Goal: Information Seeking & Learning: Learn about a topic

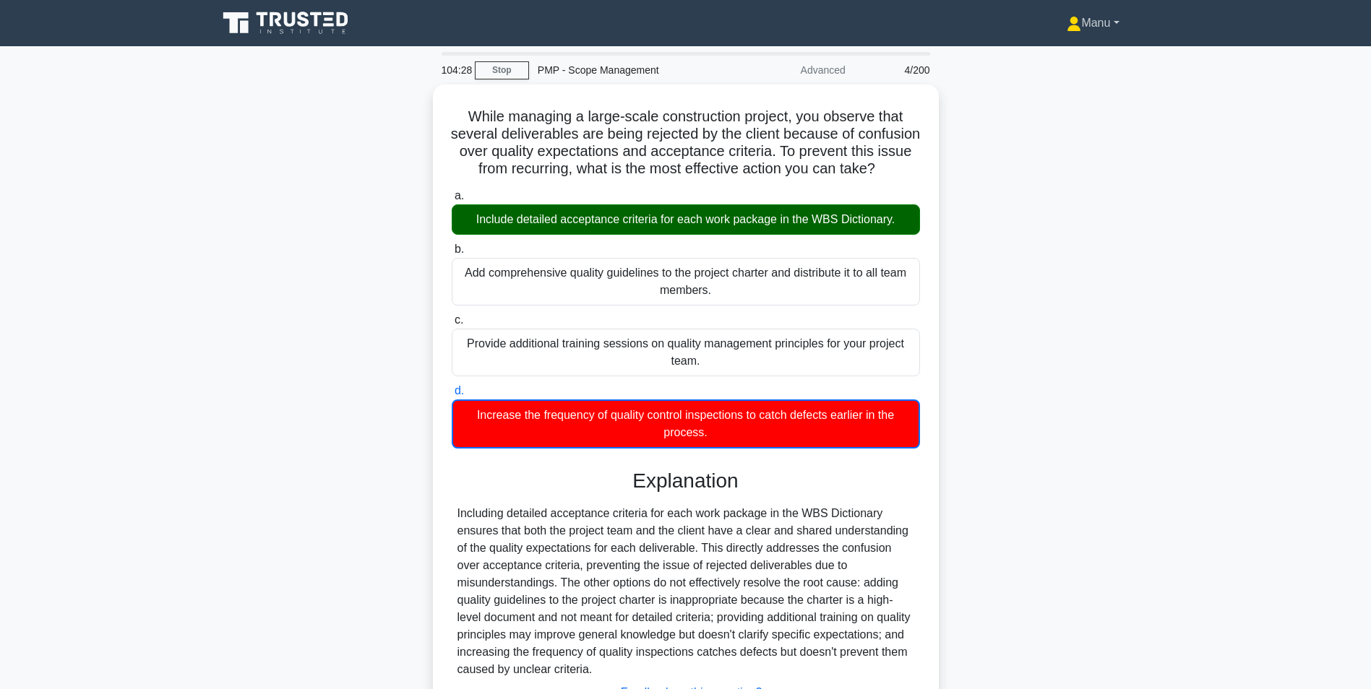
click at [1086, 25] on link "Manu" at bounding box center [1092, 23] width 121 height 29
click at [1068, 53] on link "Profile" at bounding box center [1090, 57] width 114 height 23
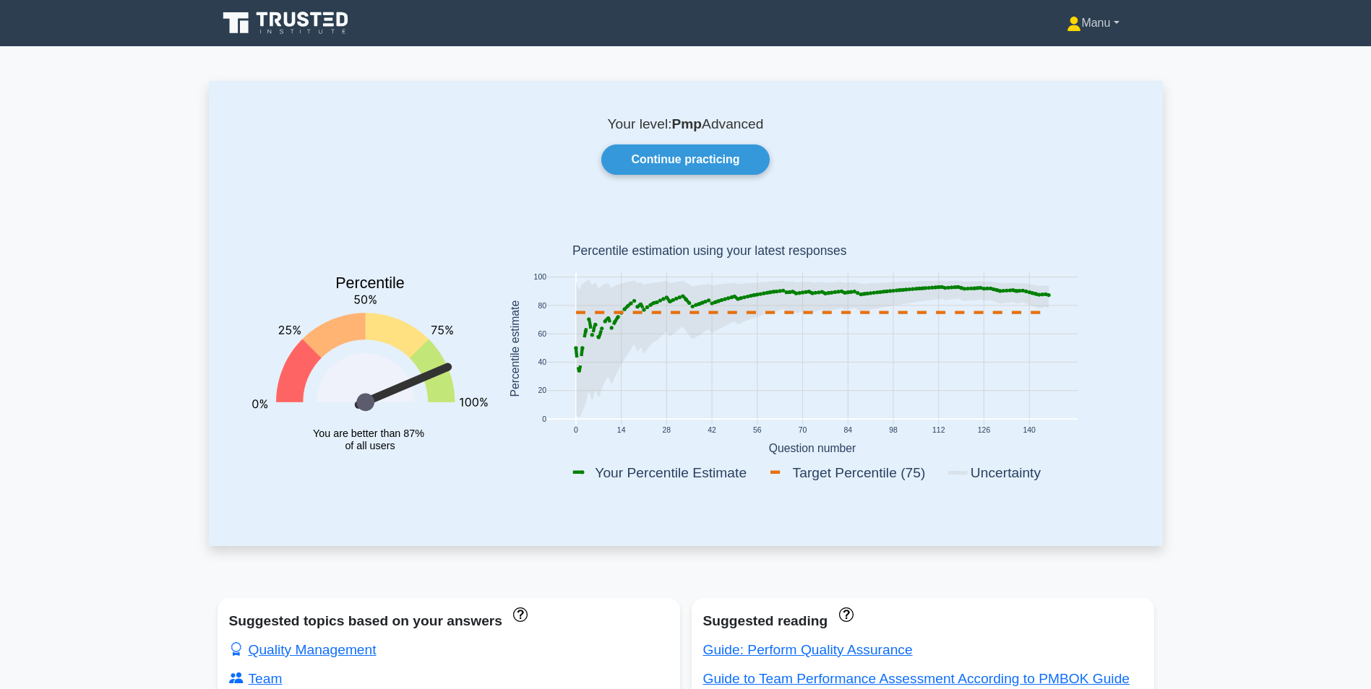
click at [1100, 25] on link "Manu" at bounding box center [1092, 23] width 121 height 29
click at [1057, 77] on link "Settings" at bounding box center [1090, 80] width 114 height 23
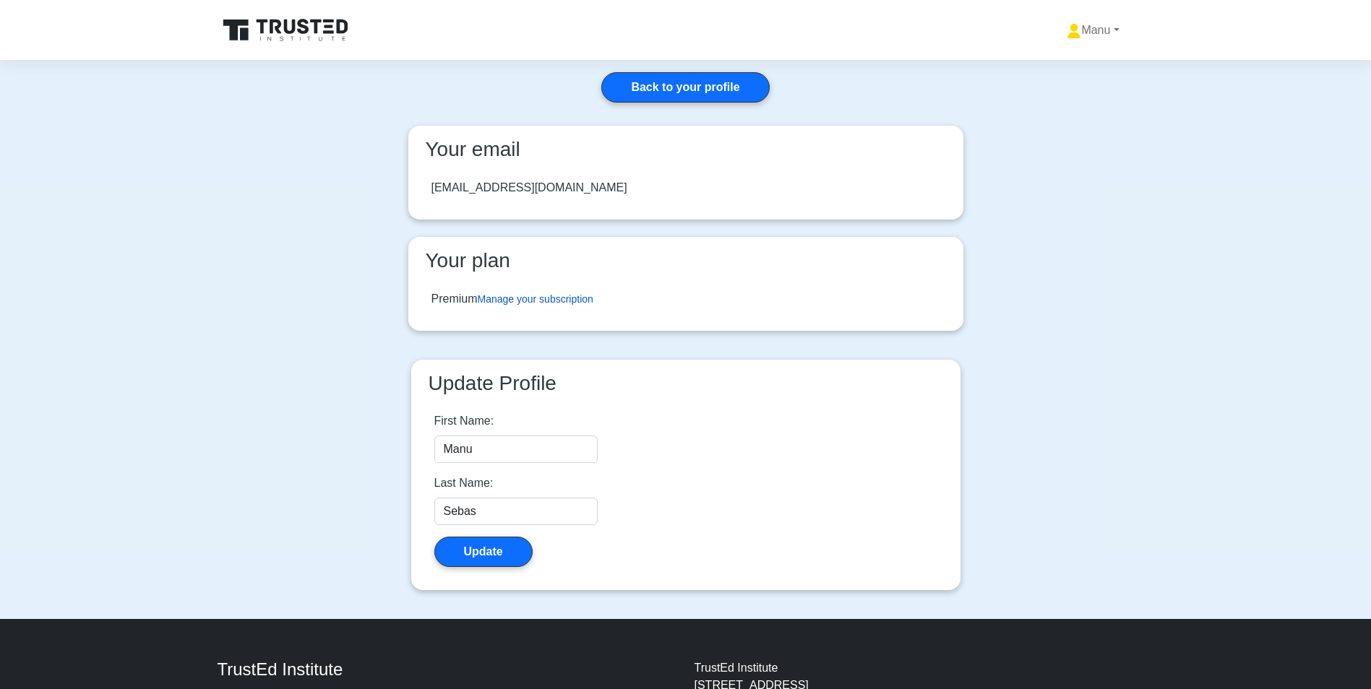
click at [550, 298] on link "Manage your subscription" at bounding box center [536, 299] width 116 height 12
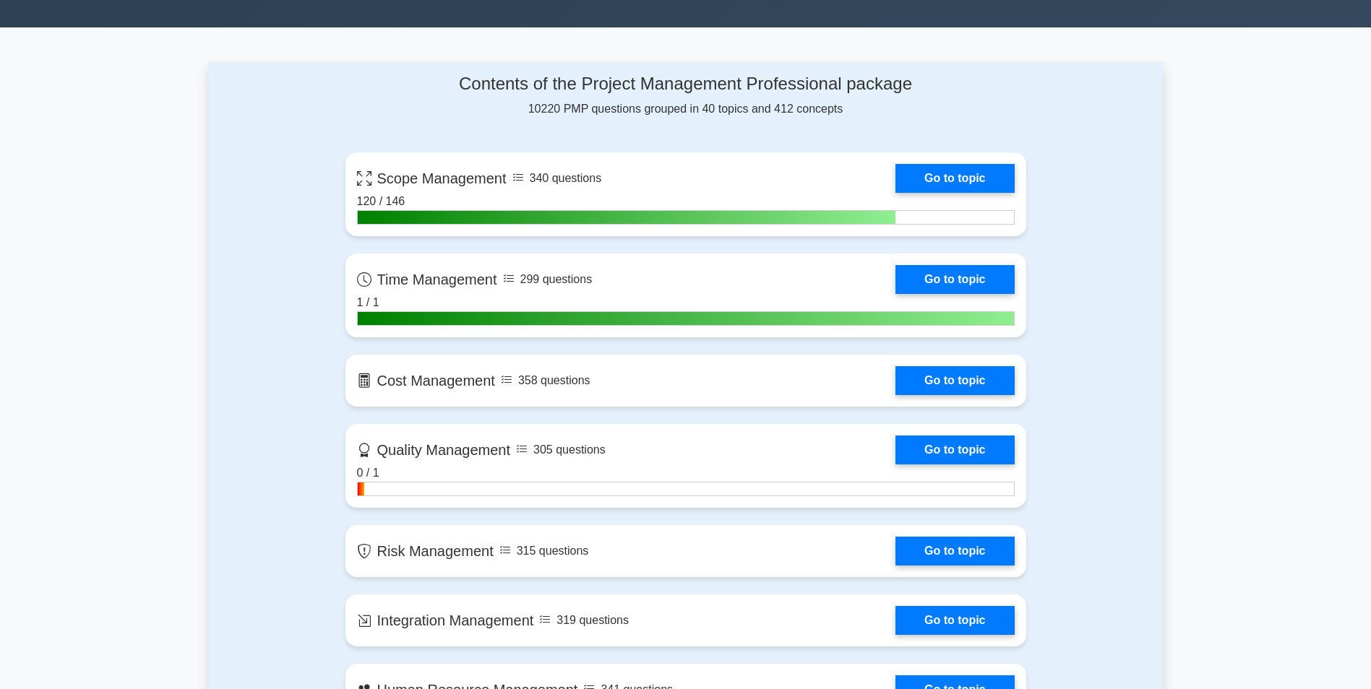
scroll to position [578, 0]
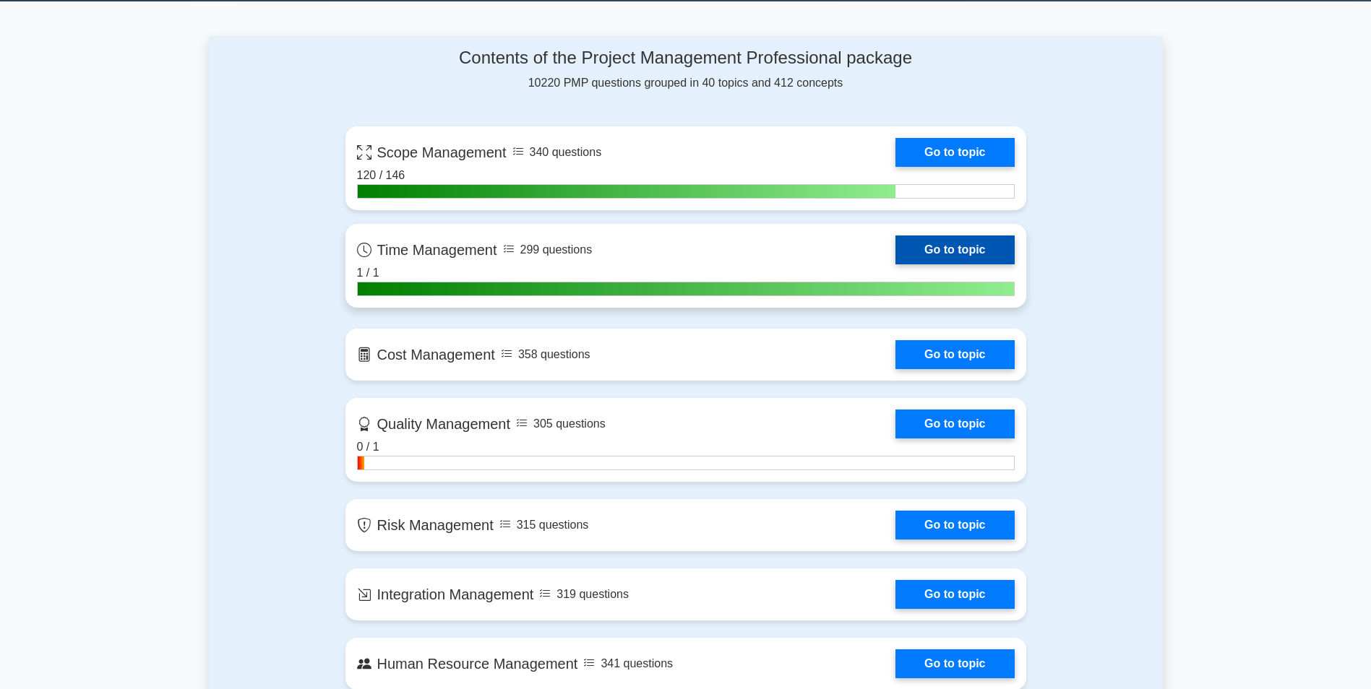
click at [955, 248] on link "Go to topic" at bounding box center [954, 250] width 119 height 29
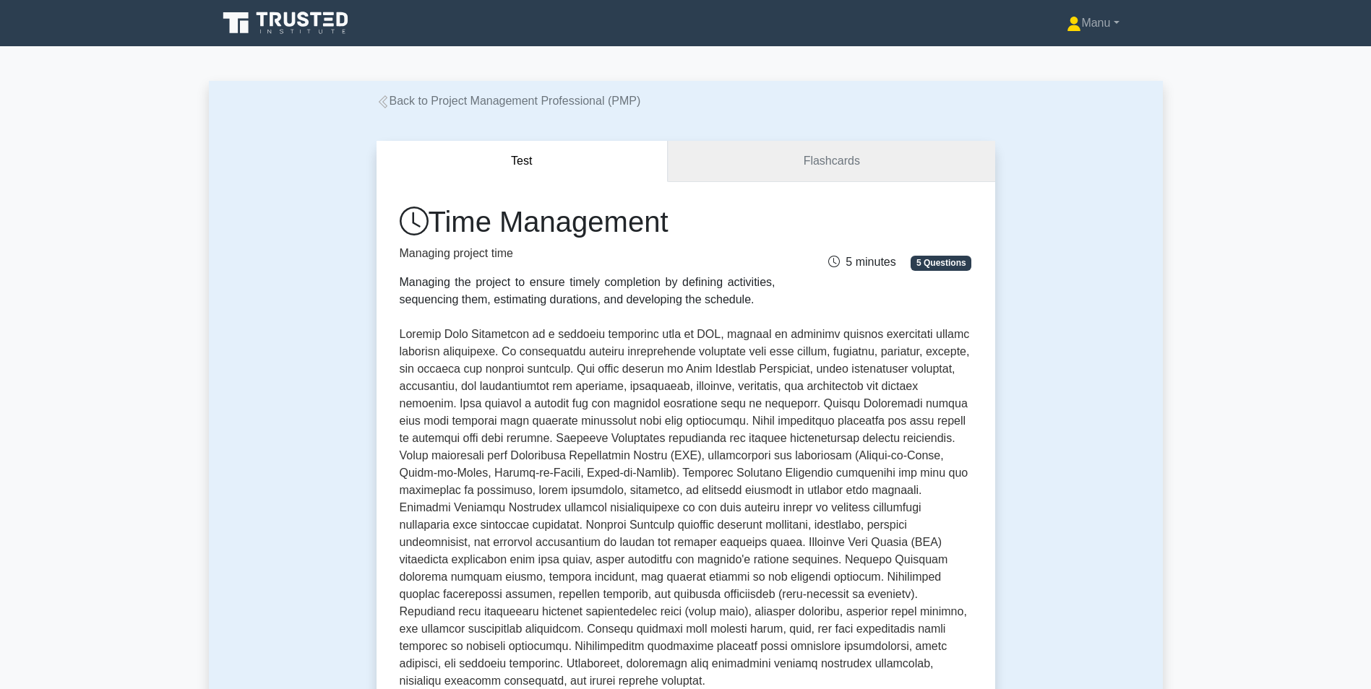
click at [828, 168] on link "Flashcards" at bounding box center [831, 161] width 327 height 41
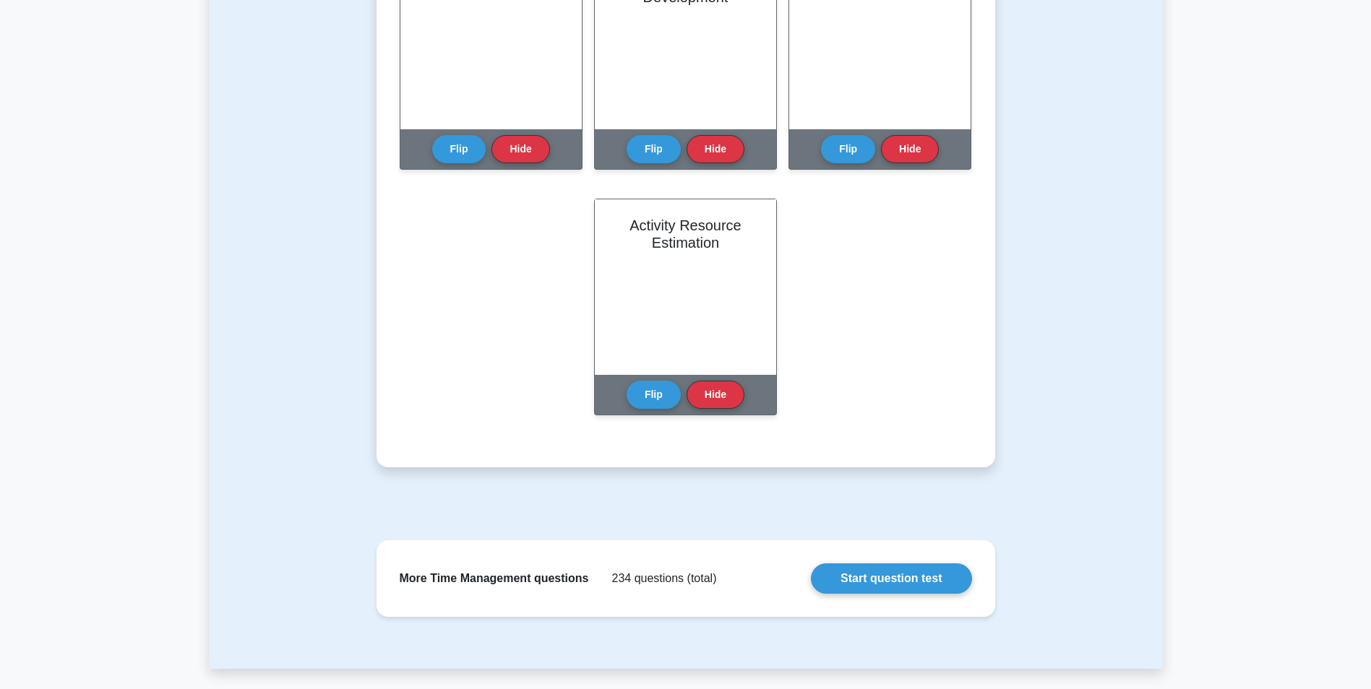
scroll to position [1077, 0]
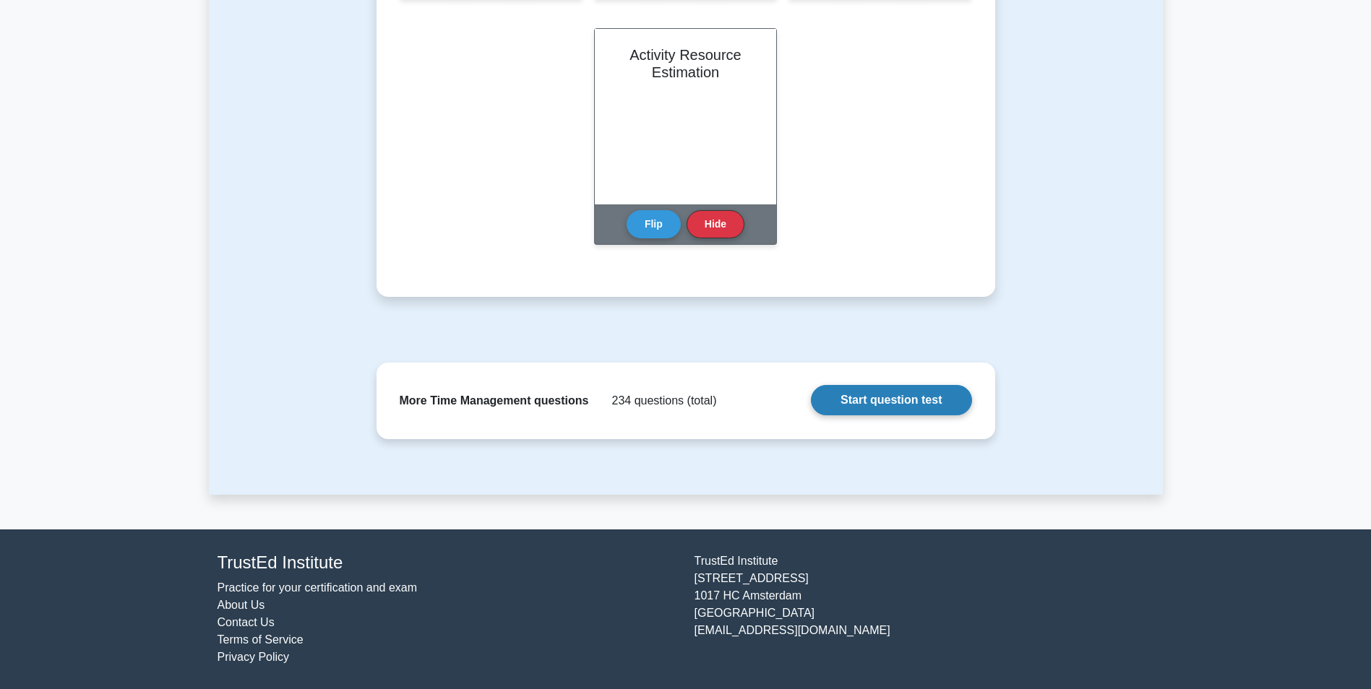
click at [876, 395] on link "Start question test" at bounding box center [891, 400] width 160 height 30
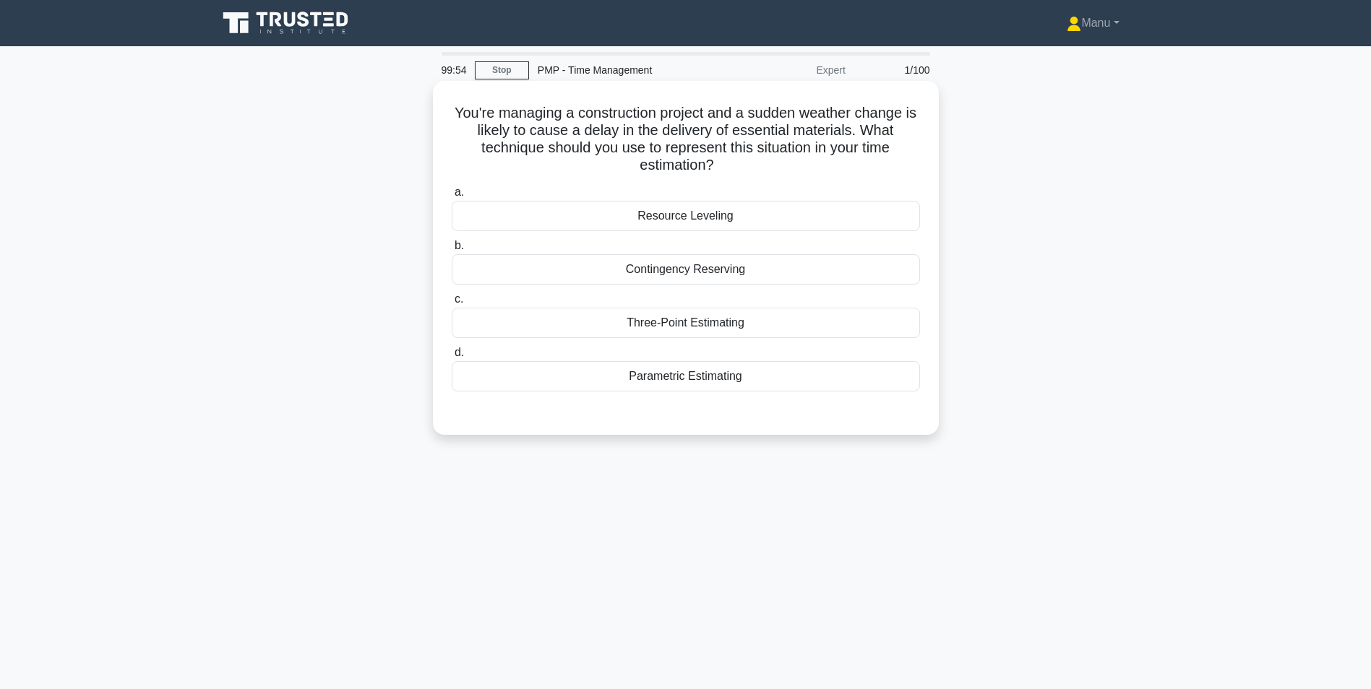
scroll to position [72, 0]
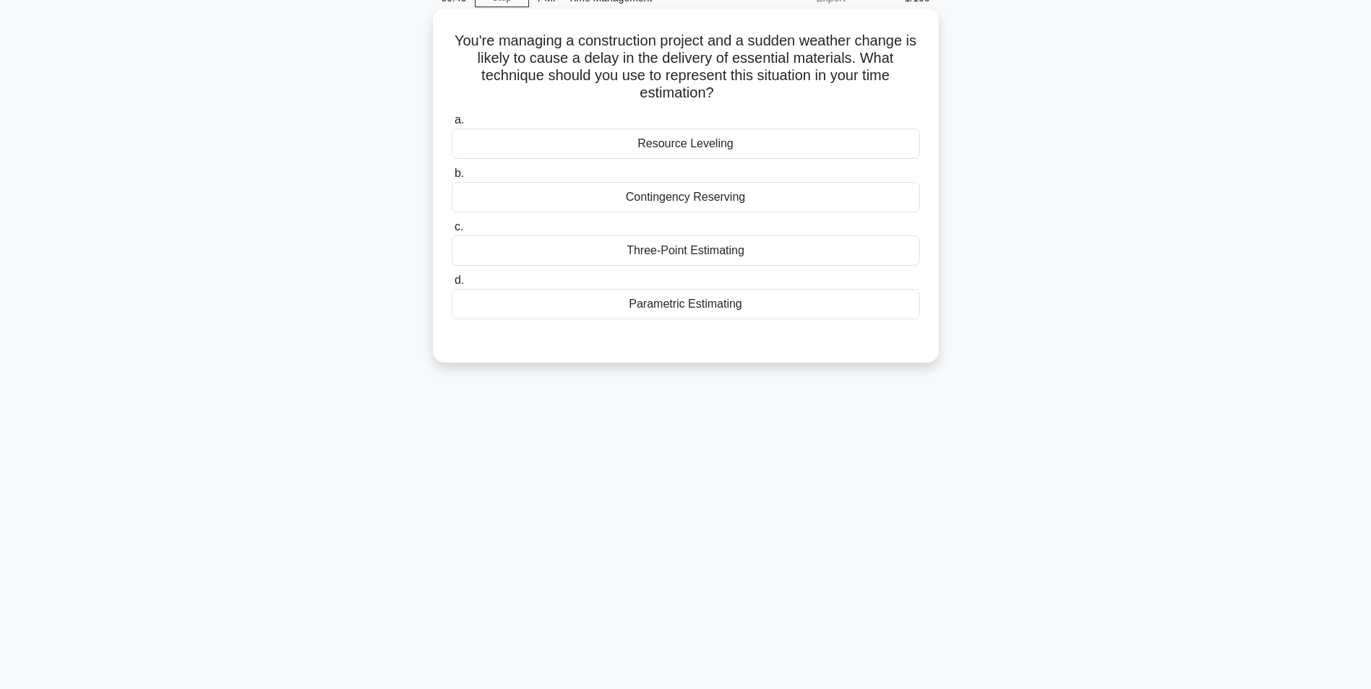
drag, startPoint x: 735, startPoint y: 90, endPoint x: 464, endPoint y: 44, distance: 274.8
click at [464, 44] on h5 "You're managing a construction project and a sudden weather change is likely to…" at bounding box center [685, 67] width 471 height 71
click at [1156, 248] on div "You're managing a construction project and a sudden weather change is likely to…" at bounding box center [686, 197] width 954 height 371
click at [755, 250] on div "Three-Point Estimating" at bounding box center [686, 251] width 468 height 30
click at [452, 232] on input "c. Three-Point Estimating" at bounding box center [452, 227] width 0 height 9
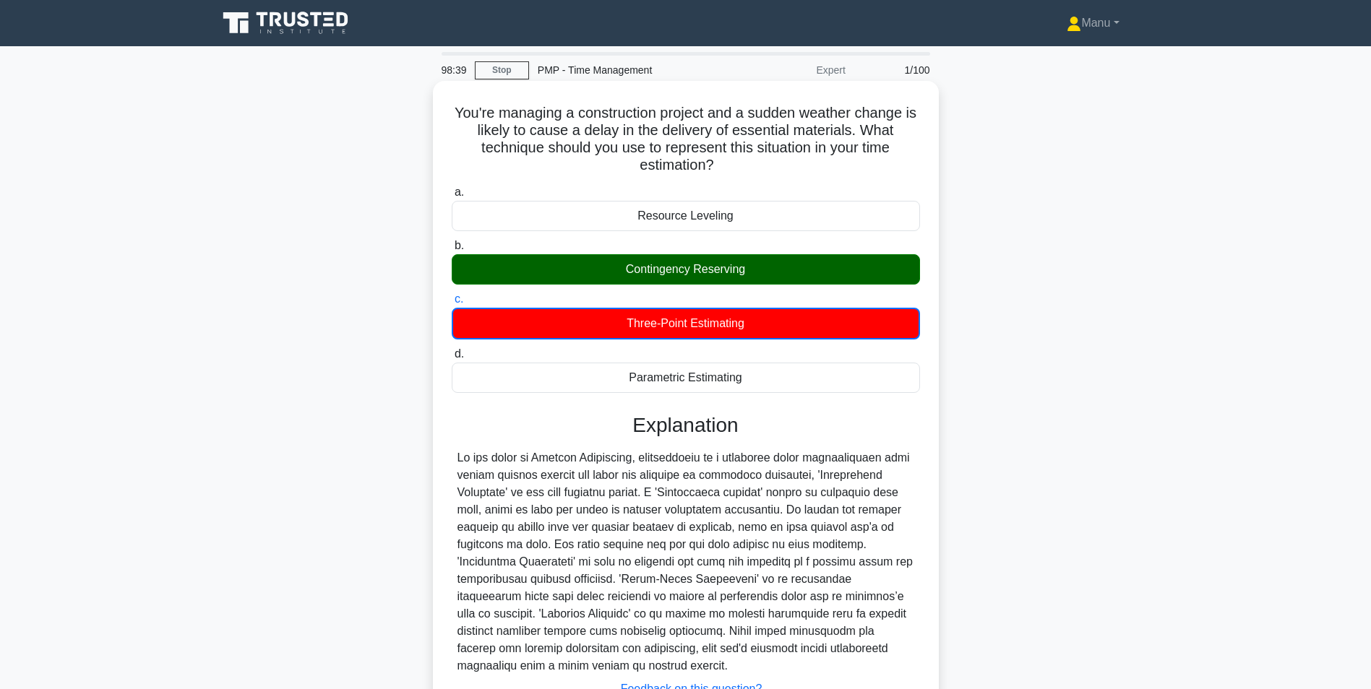
scroll to position [117, 0]
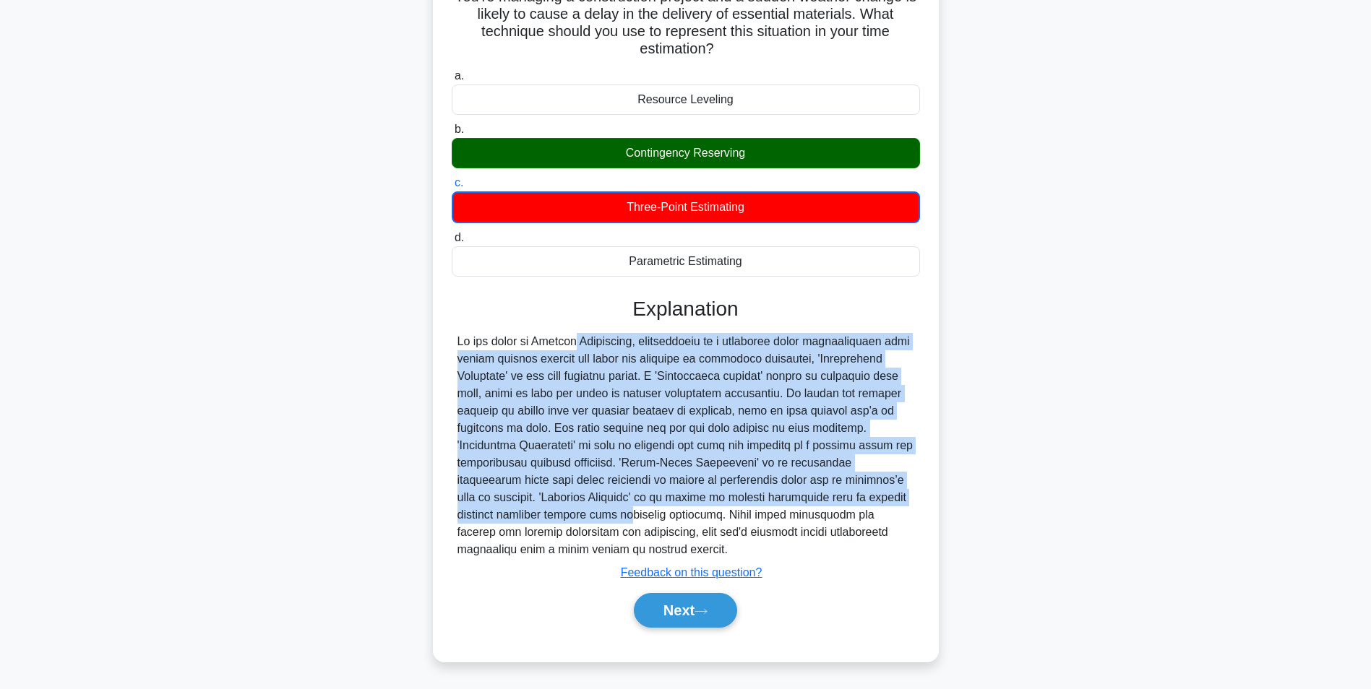
drag, startPoint x: 505, startPoint y: 331, endPoint x: 903, endPoint y: 490, distance: 428.8
click at [903, 490] on div at bounding box center [685, 445] width 457 height 225
click at [726, 459] on div at bounding box center [685, 445] width 457 height 225
click at [648, 452] on div at bounding box center [685, 445] width 457 height 225
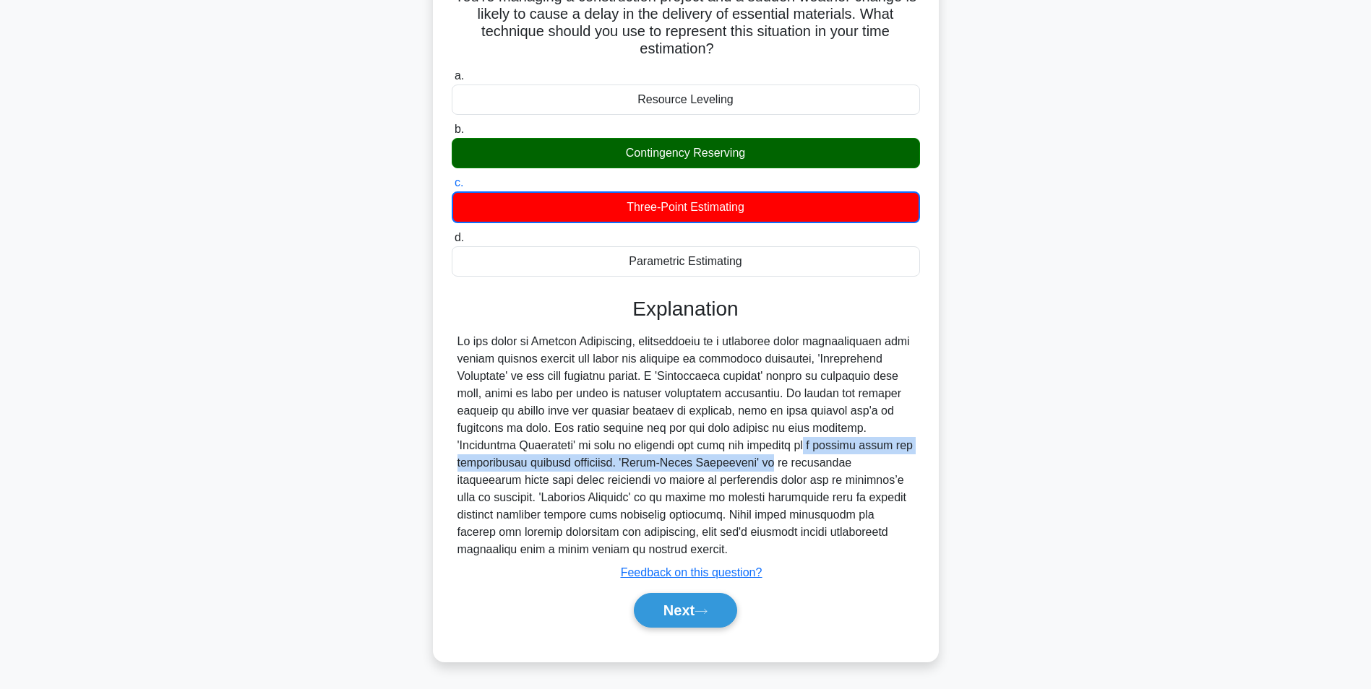
drag, startPoint x: 650, startPoint y: 449, endPoint x: 608, endPoint y: 460, distance: 44.2
click at [608, 460] on div at bounding box center [685, 445] width 457 height 225
drag, startPoint x: 610, startPoint y: 459, endPoint x: 695, endPoint y: 460, distance: 85.3
click at [695, 460] on div at bounding box center [685, 445] width 457 height 225
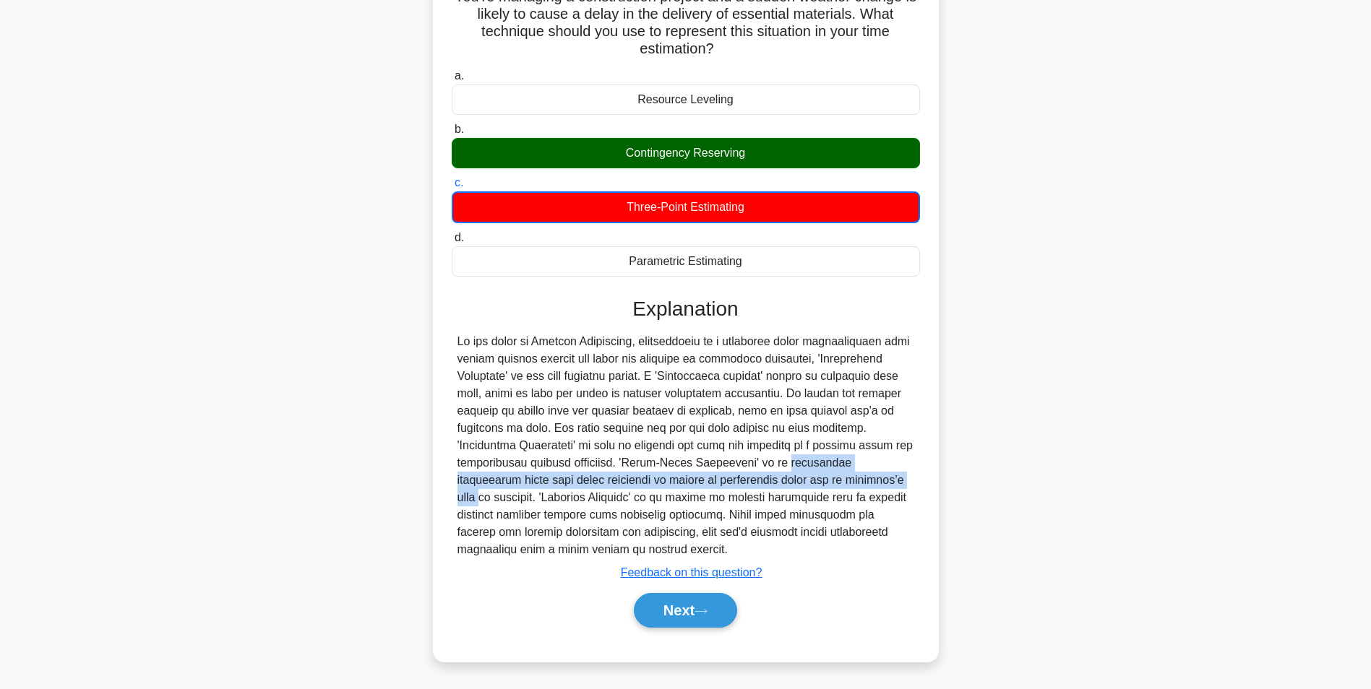
drag, startPoint x: 627, startPoint y: 463, endPoint x: 731, endPoint y: 482, distance: 105.9
click at [731, 482] on div at bounding box center [685, 445] width 457 height 225
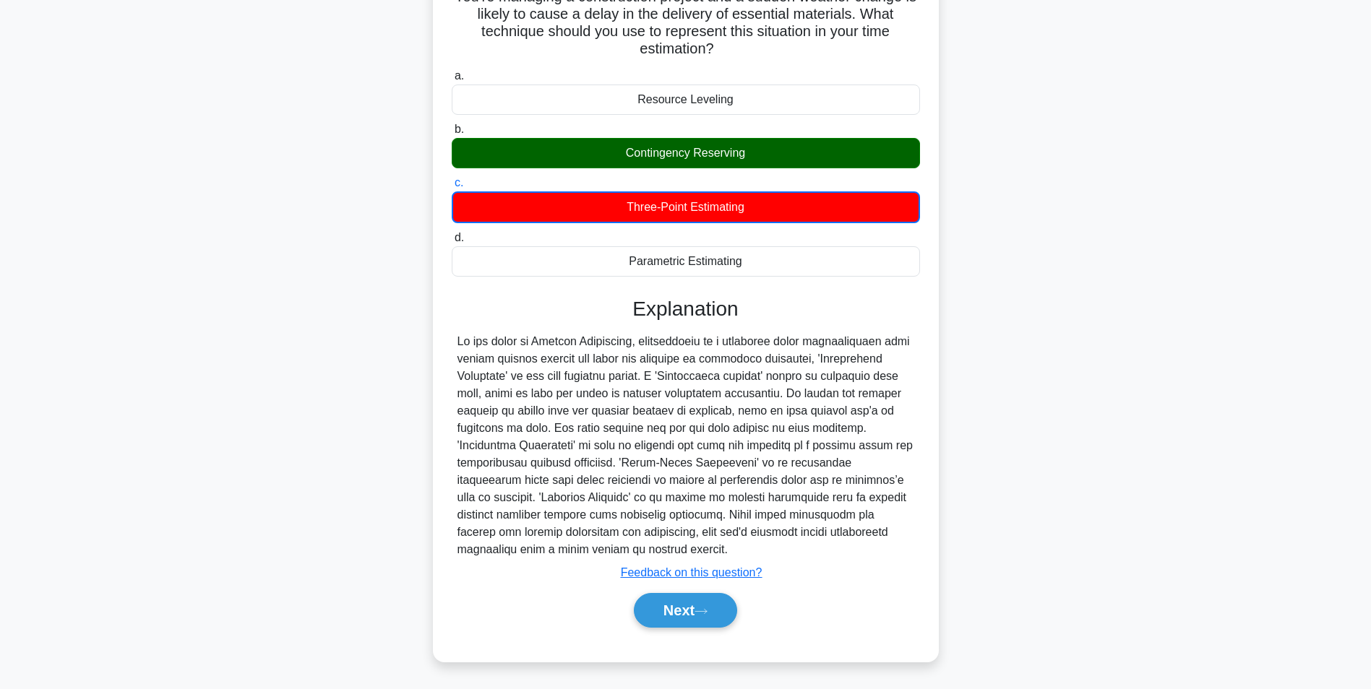
click at [556, 501] on div at bounding box center [685, 445] width 457 height 225
drag, startPoint x: 654, startPoint y: 514, endPoint x: 612, endPoint y: 554, distance: 58.3
click at [612, 554] on div at bounding box center [685, 445] width 457 height 225
drag, startPoint x: 612, startPoint y: 554, endPoint x: 705, endPoint y: 622, distance: 114.3
click at [705, 622] on button "Next" at bounding box center [685, 610] width 103 height 35
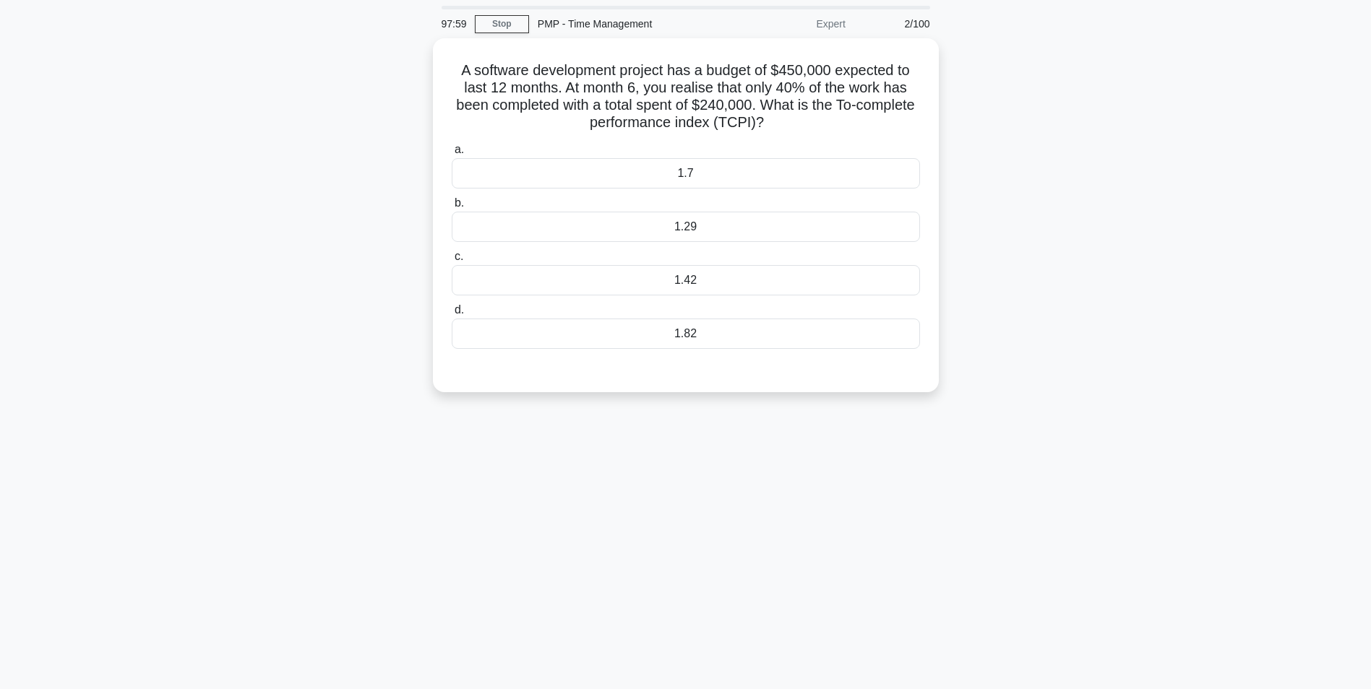
scroll to position [0, 0]
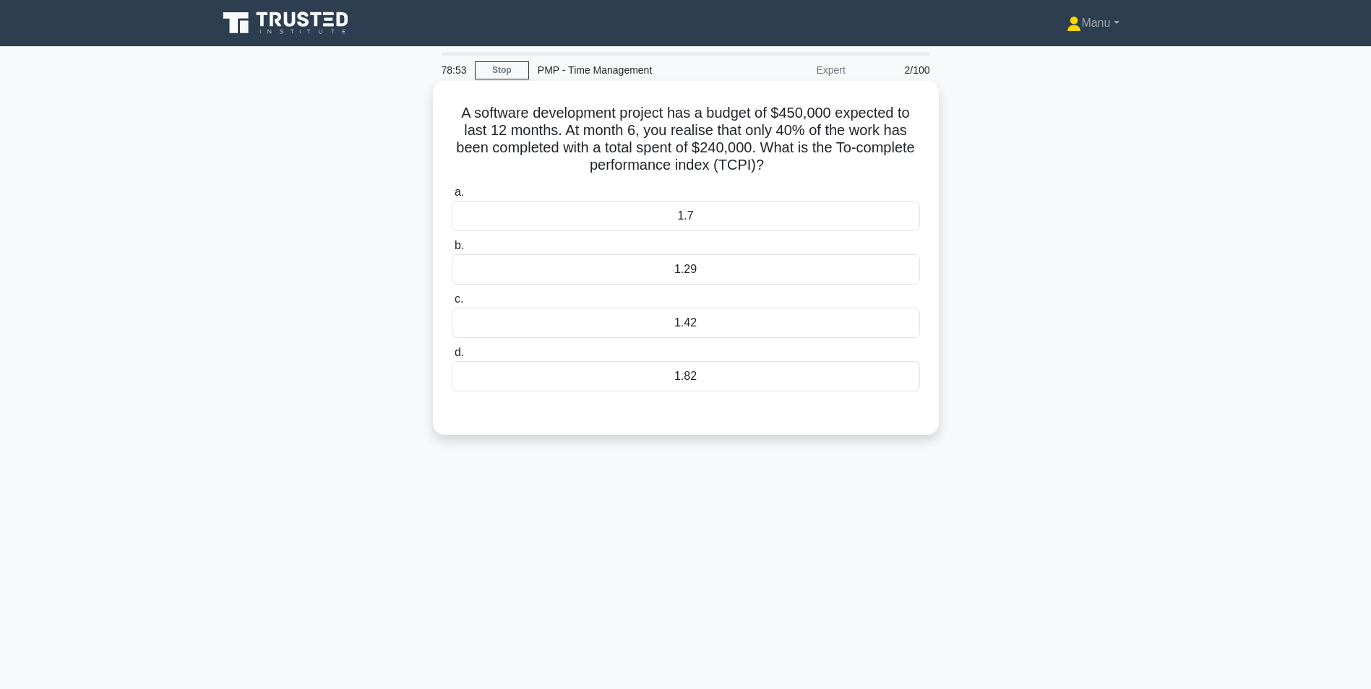
drag, startPoint x: 575, startPoint y: 134, endPoint x: 890, endPoint y: 171, distance: 317.2
click at [890, 171] on h5 "A software development project has a budget of $450,000 expected to last 12 mon…" at bounding box center [685, 139] width 471 height 71
drag, startPoint x: 890, startPoint y: 171, endPoint x: 848, endPoint y: 163, distance: 42.7
click at [848, 163] on h5 "A software development project has a budget of $450,000 expected to last 12 mon…" at bounding box center [685, 139] width 471 height 71
drag, startPoint x: 782, startPoint y: 163, endPoint x: 756, endPoint y: 163, distance: 26.0
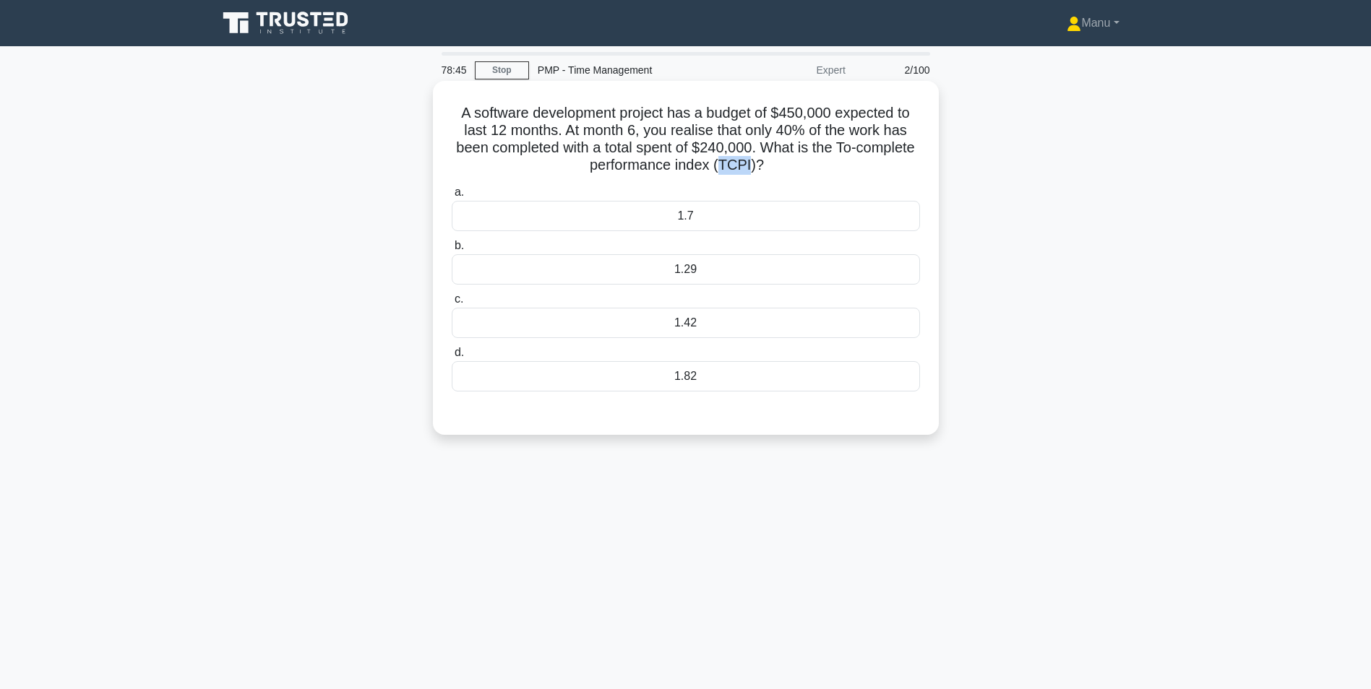
click at [756, 163] on h5 "A software development project has a budget of $450,000 expected to last 12 mon…" at bounding box center [685, 139] width 471 height 71
click at [717, 265] on div "1.29" at bounding box center [686, 269] width 468 height 30
click at [452, 251] on input "b. 1.29" at bounding box center [452, 245] width 0 height 9
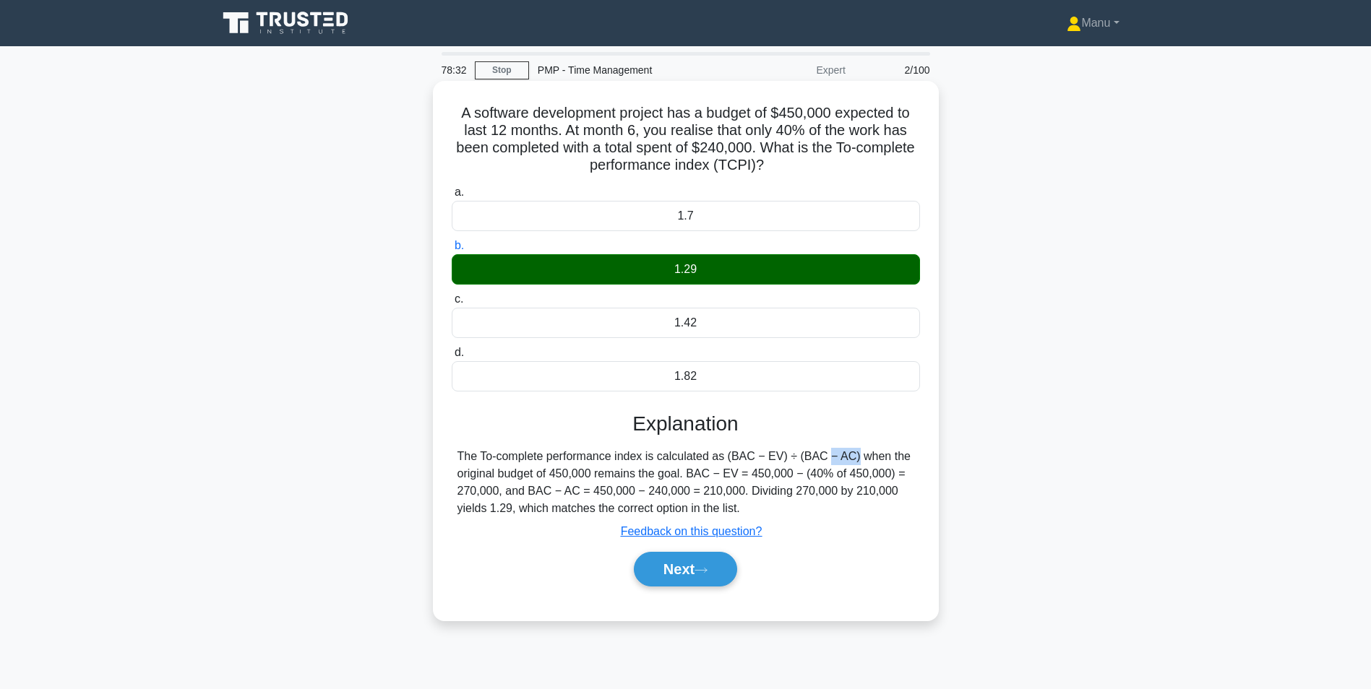
drag, startPoint x: 728, startPoint y: 458, endPoint x: 758, endPoint y: 455, distance: 30.5
click at [758, 455] on div "The To-complete performance index is calculated as (BAC − EV) ÷ (BAC − AC) when…" at bounding box center [685, 482] width 457 height 69
drag, startPoint x: 757, startPoint y: 455, endPoint x: 726, endPoint y: 461, distance: 32.3
click at [726, 461] on div "The To-complete performance index is calculated as (BAC − EV) ÷ (BAC − AC) when…" at bounding box center [685, 482] width 457 height 69
click at [534, 476] on div "The To-complete performance index is calculated as (BAC − EV) ÷ (BAC − AC) when…" at bounding box center [685, 482] width 457 height 69
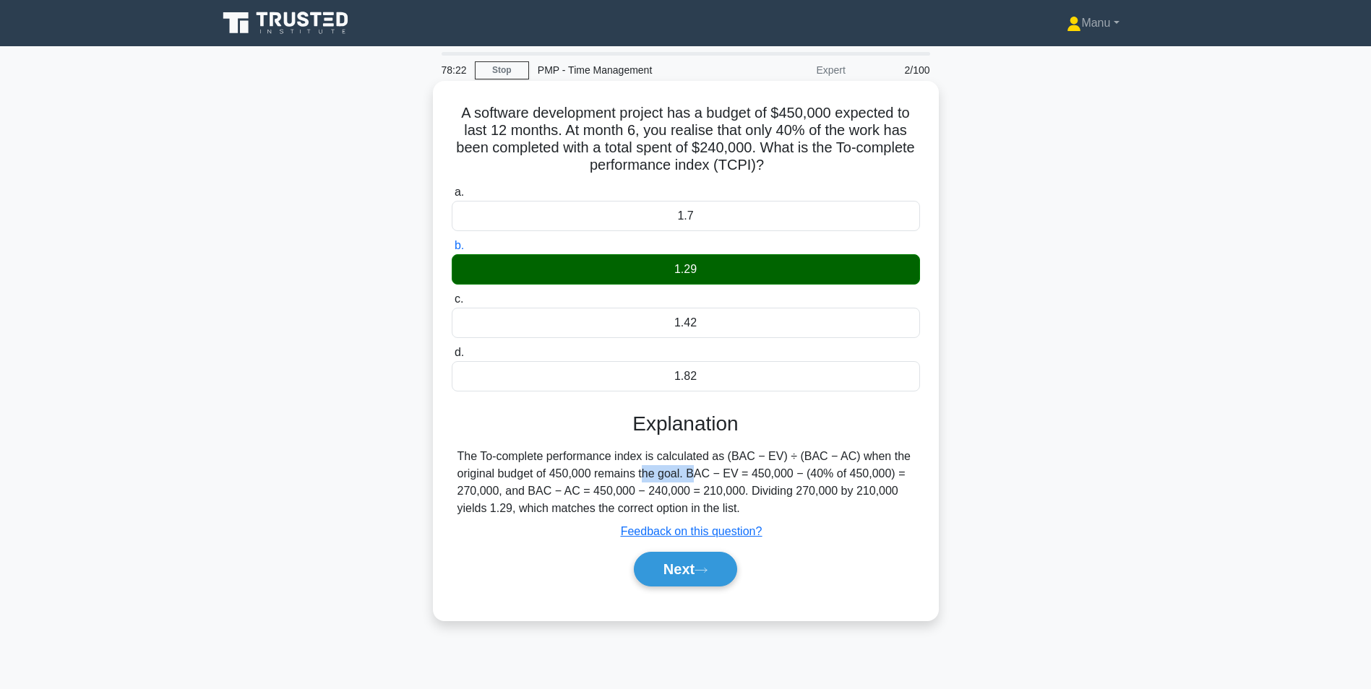
drag, startPoint x: 552, startPoint y: 475, endPoint x: 603, endPoint y: 472, distance: 51.4
click at [603, 472] on div "The To-complete performance index is calculated as (BAC − EV) ÷ (BAC − AC) when…" at bounding box center [685, 482] width 457 height 69
drag, startPoint x: 603, startPoint y: 472, endPoint x: 742, endPoint y: 477, distance: 138.9
click at [736, 477] on div "The To-complete performance index is calculated as (BAC − EV) ÷ (BAC − AC) when…" at bounding box center [685, 482] width 457 height 69
drag, startPoint x: 537, startPoint y: 492, endPoint x: 630, endPoint y: 492, distance: 93.2
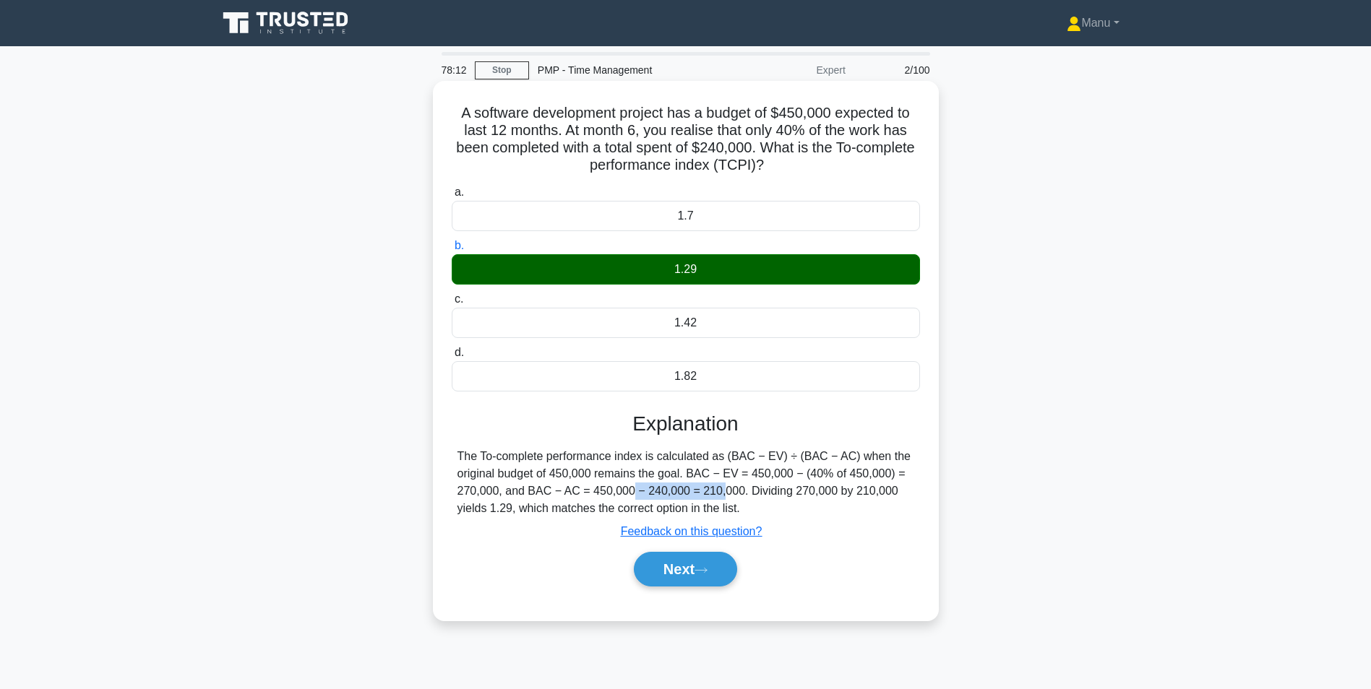
click at [630, 492] on div "The To-complete performance index is calculated as (BAC − EV) ÷ (BAC − AC) when…" at bounding box center [685, 482] width 457 height 69
drag, startPoint x: 630, startPoint y: 492, endPoint x: 619, endPoint y: 497, distance: 12.4
click at [619, 497] on div "The To-complete performance index is calculated as (BAC − EV) ÷ (BAC − AC) when…" at bounding box center [685, 482] width 457 height 69
drag, startPoint x: 586, startPoint y: 491, endPoint x: 629, endPoint y: 491, distance: 42.6
click at [629, 491] on div "The To-complete performance index is calculated as (BAC − EV) ÷ (BAC − AC) when…" at bounding box center [685, 482] width 457 height 69
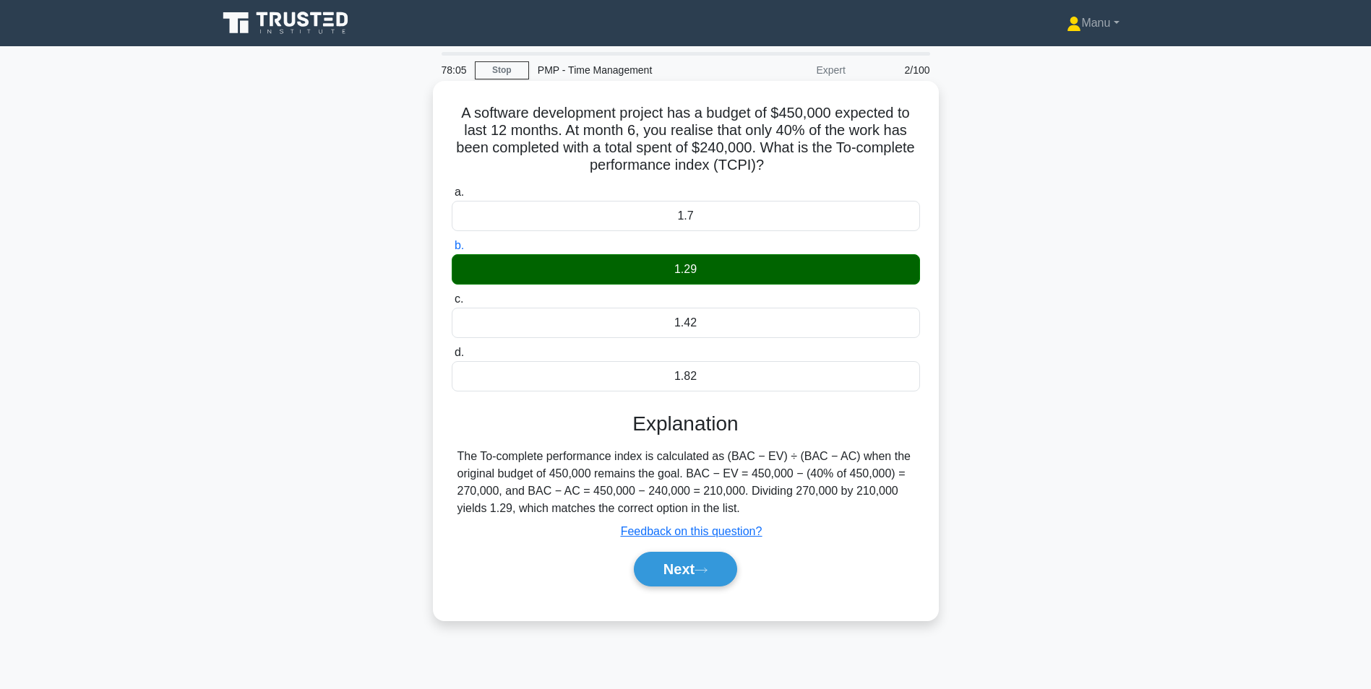
drag, startPoint x: 630, startPoint y: 491, endPoint x: 723, endPoint y: 494, distance: 92.6
click at [723, 494] on div "The To-complete performance index is calculated as (BAC − EV) ÷ (BAC − AC) when…" at bounding box center [685, 482] width 457 height 69
drag, startPoint x: 747, startPoint y: 493, endPoint x: 831, endPoint y: 497, distance: 84.6
click at [831, 497] on div "The To-complete performance index is calculated as (BAC − EV) ÷ (BAC − AC) when…" at bounding box center [685, 482] width 457 height 69
click at [703, 481] on div "The To-complete performance index is calculated as (BAC − EV) ÷ (BAC − AC) when…" at bounding box center [685, 482] width 457 height 69
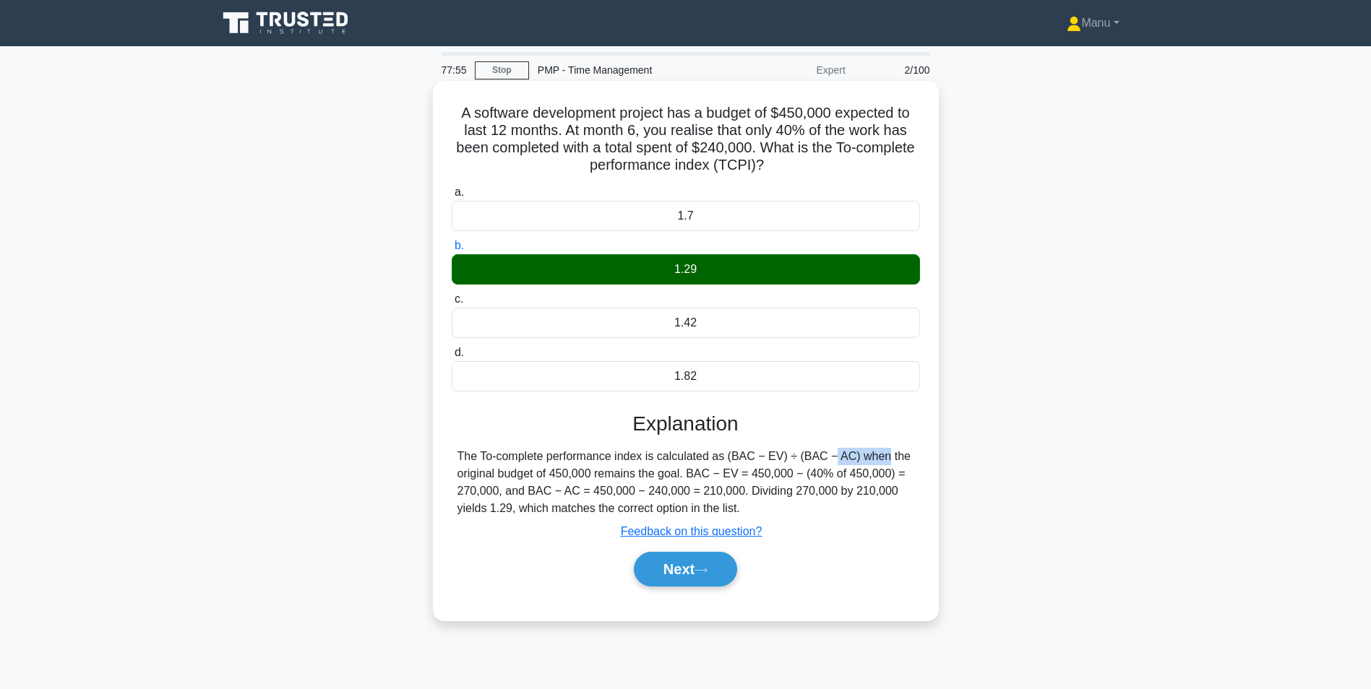
drag, startPoint x: 783, startPoint y: 461, endPoint x: 734, endPoint y: 457, distance: 50.1
click at [734, 457] on div "The To-complete performance index is calculated as (BAC − EV) ÷ (BAC − AC) when…" at bounding box center [685, 482] width 457 height 69
drag, startPoint x: 734, startPoint y: 457, endPoint x: 637, endPoint y: 490, distance: 101.7
click at [637, 490] on div "The To-complete performance index is calculated as (BAC − EV) ÷ (BAC − AC) when…" at bounding box center [685, 482] width 457 height 69
drag, startPoint x: 689, startPoint y: 476, endPoint x: 712, endPoint y: 476, distance: 23.1
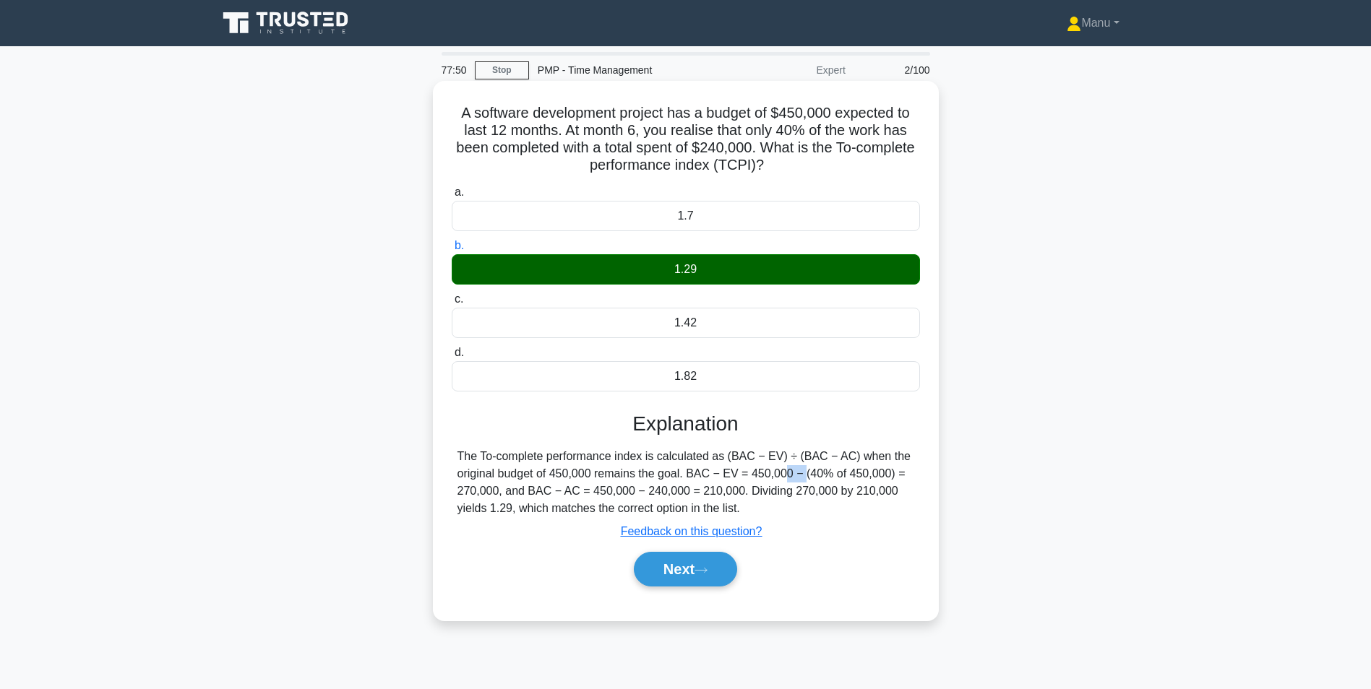
click at [712, 476] on div "The To-complete performance index is calculated as (BAC − EV) ÷ (BAC − AC) when…" at bounding box center [685, 482] width 457 height 69
drag, startPoint x: 712, startPoint y: 476, endPoint x: 813, endPoint y: 478, distance: 101.2
click at [812, 478] on div "The To-complete performance index is calculated as (BAC − EV) ÷ (BAC − AC) when…" at bounding box center [685, 482] width 457 height 69
drag, startPoint x: 800, startPoint y: 476, endPoint x: 888, endPoint y: 473, distance: 88.2
click at [888, 473] on div "The To-complete performance index is calculated as (BAC − EV) ÷ (BAC − AC) when…" at bounding box center [685, 482] width 457 height 69
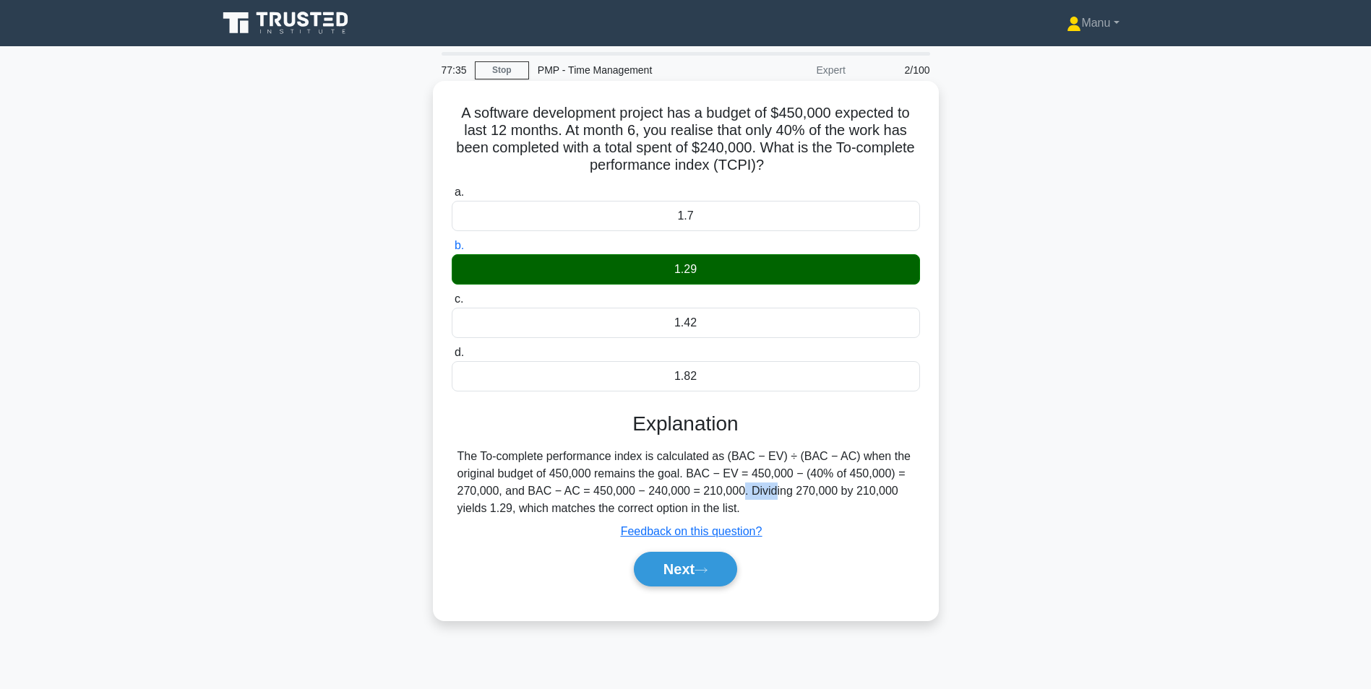
drag, startPoint x: 644, startPoint y: 491, endPoint x: 684, endPoint y: 491, distance: 39.8
click at [684, 491] on div "The To-complete performance index is calculated as (BAC − EV) ÷ (BAC − AC) when…" at bounding box center [685, 482] width 457 height 69
click at [694, 559] on button "Next" at bounding box center [685, 569] width 103 height 35
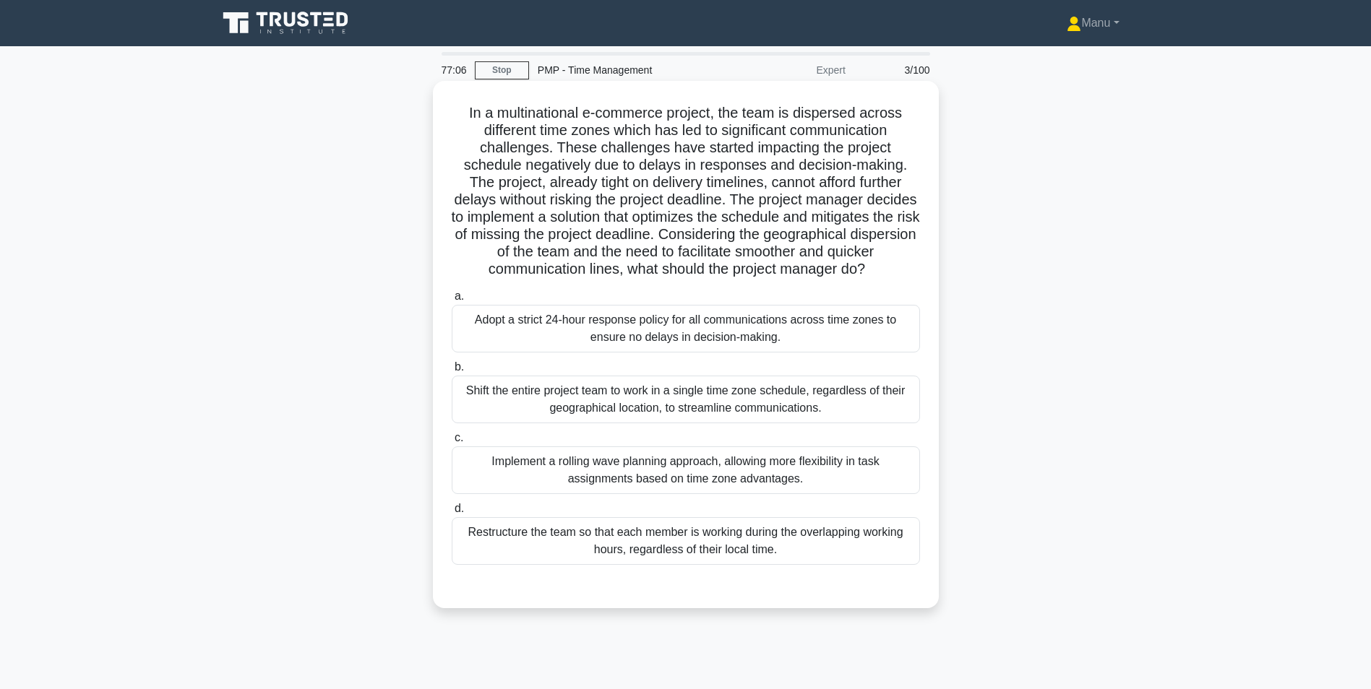
drag, startPoint x: 462, startPoint y: 116, endPoint x: 901, endPoint y: 286, distance: 471.1
click at [901, 279] on h5 "In a multinational e-commerce project, the team is dispersed across different t…" at bounding box center [685, 191] width 471 height 175
click at [753, 299] on div "In a multinational e-commerce project, the team is dispersed across different t…" at bounding box center [686, 345] width 494 height 516
